Goal: Subscribe to service/newsletter

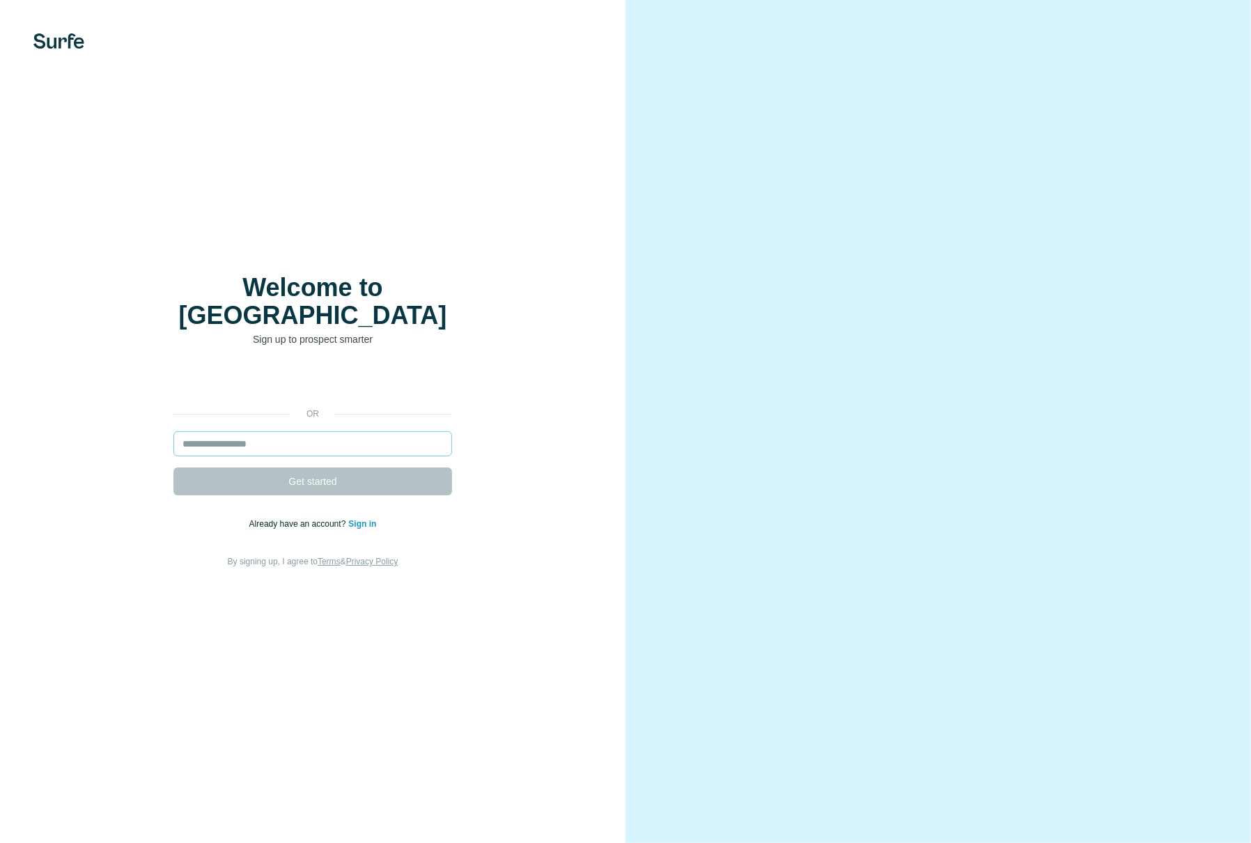
click at [234, 431] on input "email" at bounding box center [312, 443] width 279 height 25
drag, startPoint x: 254, startPoint y: 437, endPoint x: 217, endPoint y: 420, distance: 41.2
click at [253, 437] on input "email" at bounding box center [312, 443] width 279 height 25
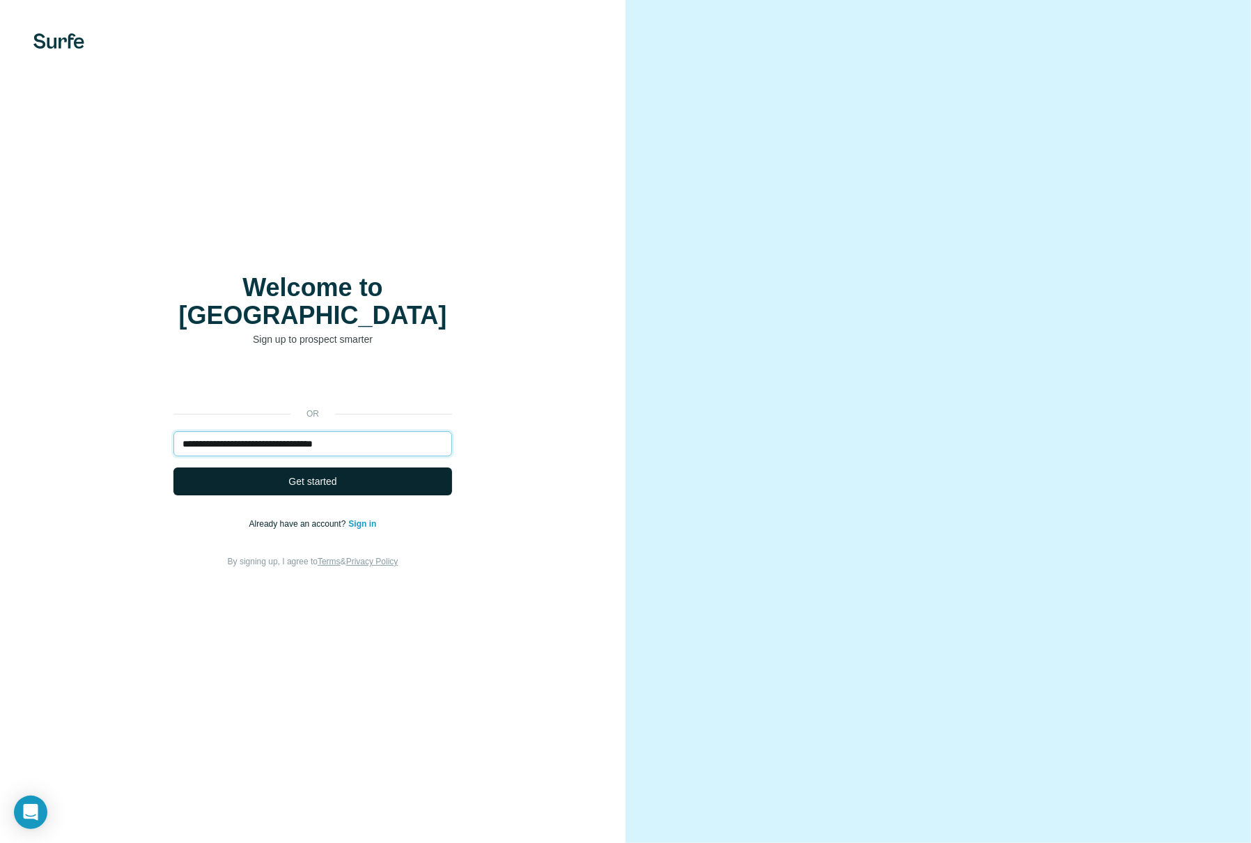
type input "**********"
click at [282, 467] on button "Get started" at bounding box center [312, 481] width 279 height 28
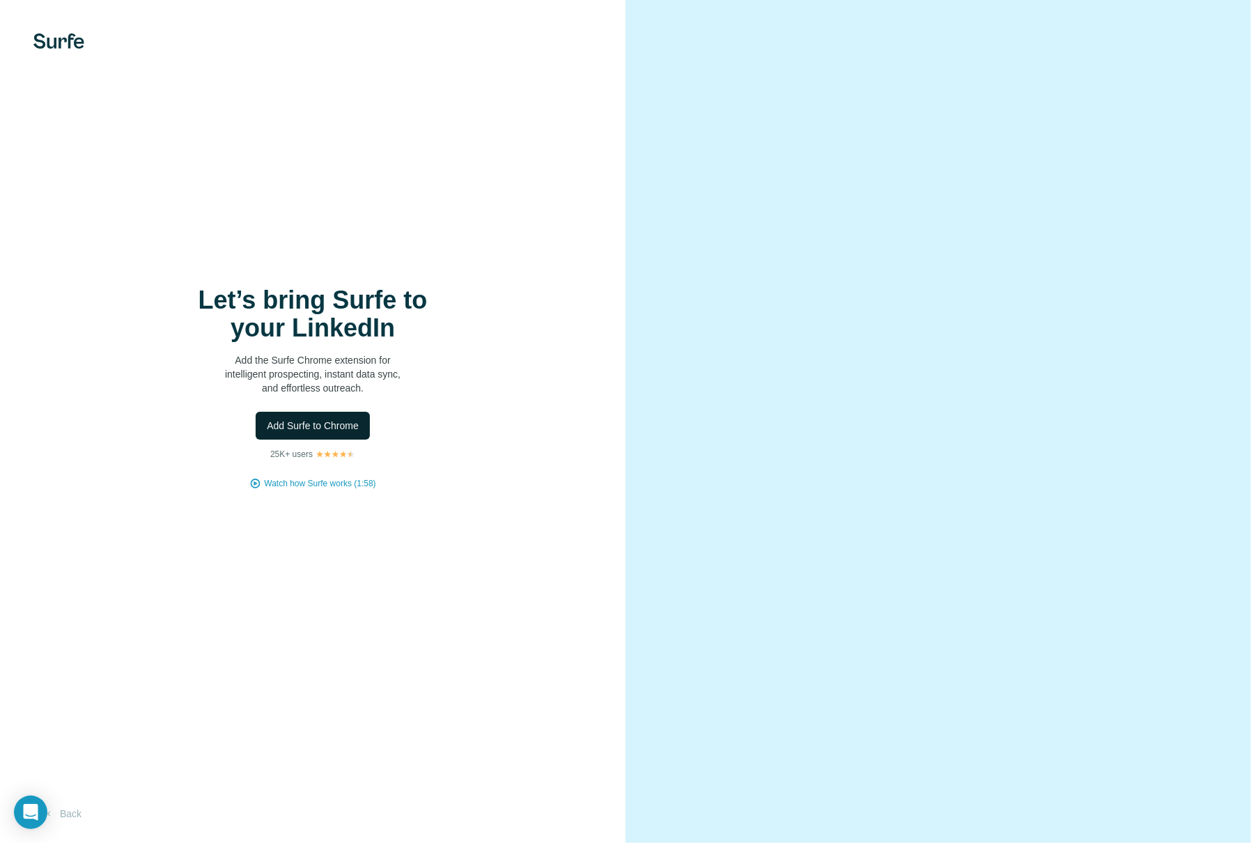
click at [311, 434] on button "Add Surfe to Chrome" at bounding box center [313, 426] width 114 height 28
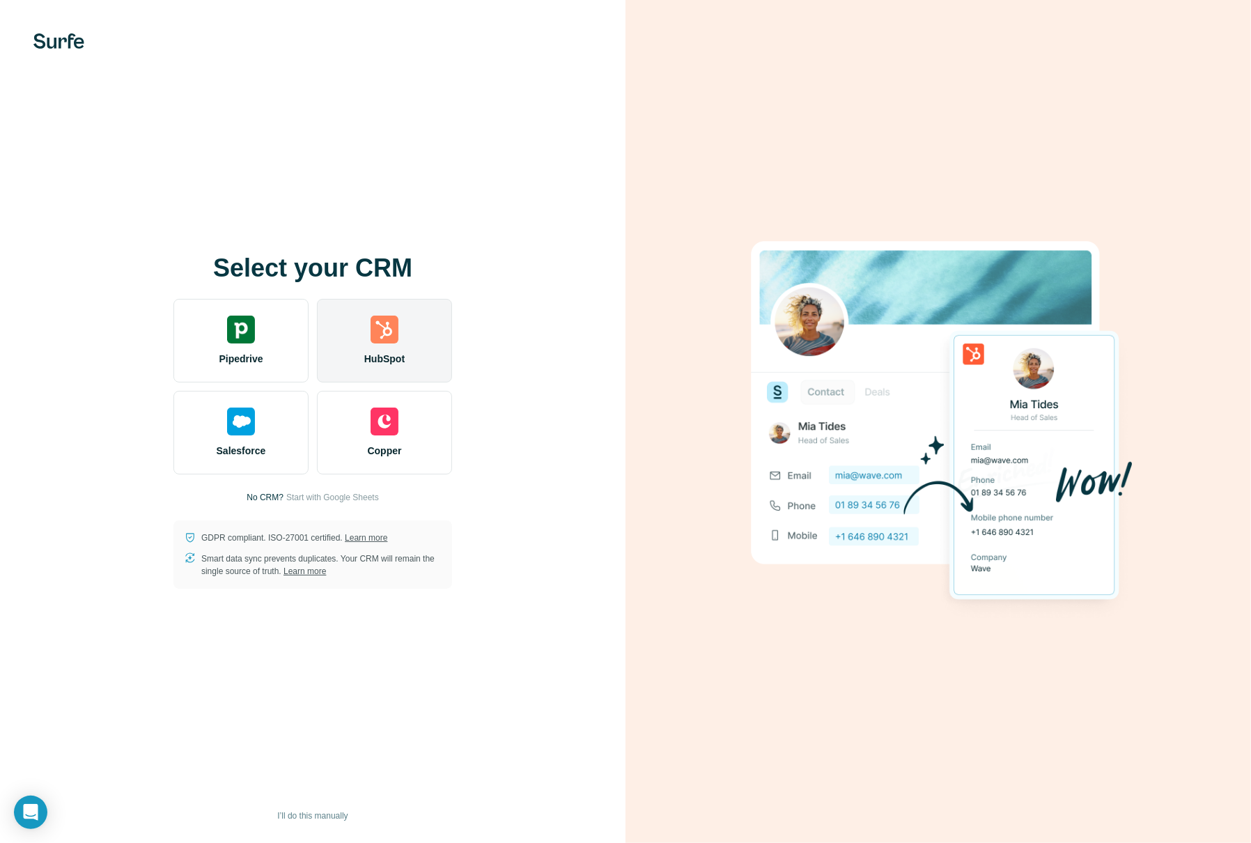
click at [387, 331] on img at bounding box center [384, 329] width 28 height 28
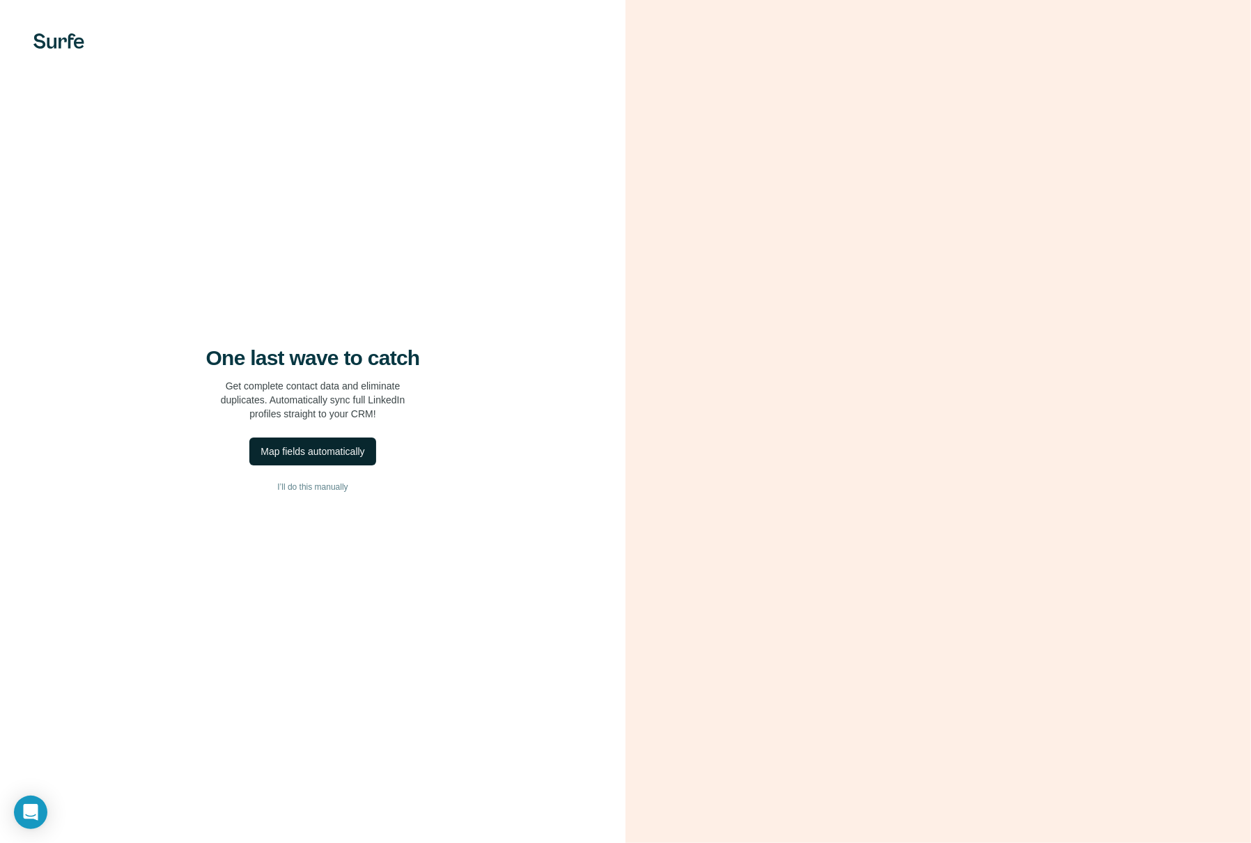
click at [354, 457] on div "Map fields automatically" at bounding box center [312, 451] width 104 height 14
